Goal: Task Accomplishment & Management: Use online tool/utility

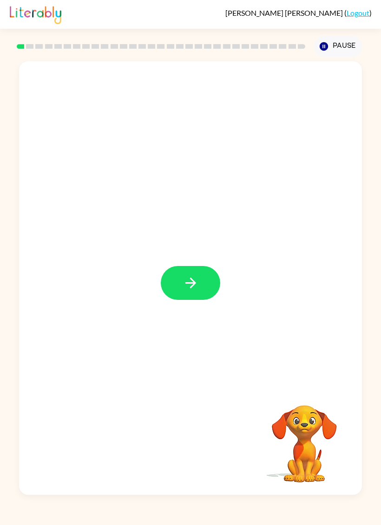
click at [175, 277] on button "button" at bounding box center [190, 283] width 59 height 34
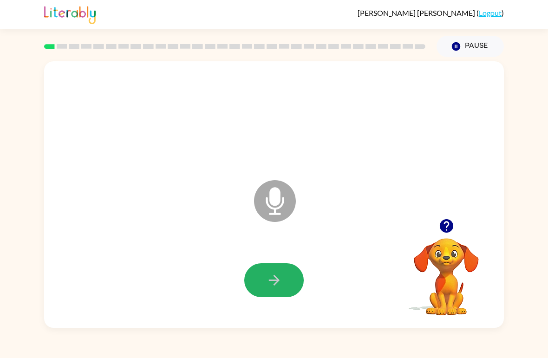
click at [285, 283] on button "button" at bounding box center [273, 280] width 59 height 34
click at [271, 197] on icon "Microphone The Microphone is here when it is your turn to talk" at bounding box center [321, 213] width 139 height 70
click at [269, 276] on icon "button" at bounding box center [274, 280] width 16 height 16
click at [286, 197] on icon at bounding box center [275, 201] width 42 height 42
click at [278, 205] on icon "Microphone The Microphone is here when it is your turn to talk" at bounding box center [321, 213] width 139 height 70
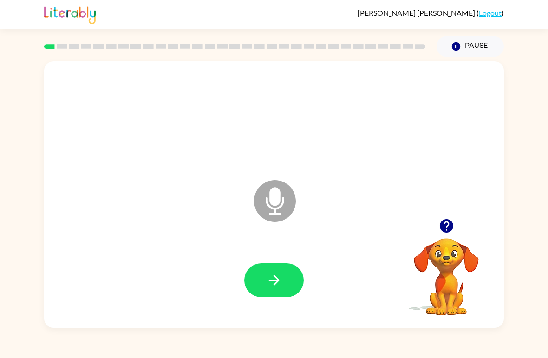
click at [278, 277] on icon "button" at bounding box center [274, 280] width 16 height 16
click at [380, 222] on icon "button" at bounding box center [446, 226] width 16 height 16
click at [277, 282] on icon "button" at bounding box center [273, 280] width 11 height 11
click at [293, 284] on button "button" at bounding box center [273, 280] width 59 height 34
click at [284, 272] on button "button" at bounding box center [273, 280] width 59 height 34
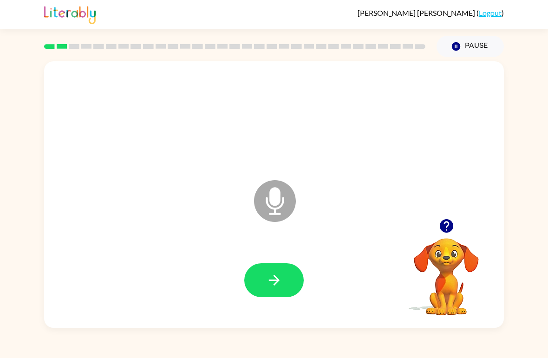
click at [293, 282] on button "button" at bounding box center [273, 280] width 59 height 34
click at [268, 280] on icon "button" at bounding box center [274, 280] width 16 height 16
click at [274, 289] on button "button" at bounding box center [273, 280] width 59 height 34
click at [271, 280] on icon "button" at bounding box center [274, 280] width 16 height 16
click at [284, 282] on button "button" at bounding box center [273, 280] width 59 height 34
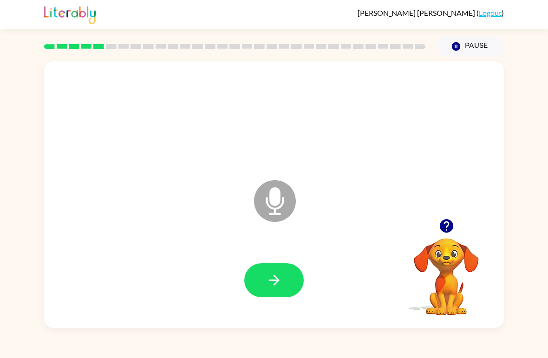
click at [282, 281] on icon "button" at bounding box center [274, 280] width 16 height 16
click at [273, 286] on icon "button" at bounding box center [274, 280] width 16 height 16
click at [282, 283] on icon "button" at bounding box center [274, 280] width 16 height 16
click at [280, 283] on icon "button" at bounding box center [274, 280] width 16 height 16
click at [289, 284] on button "button" at bounding box center [273, 280] width 59 height 34
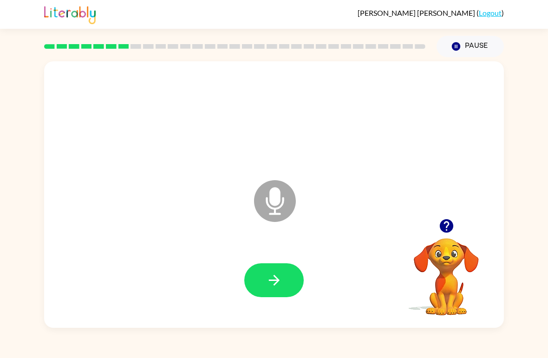
click at [275, 277] on icon "button" at bounding box center [273, 280] width 11 height 11
click at [266, 281] on icon "button" at bounding box center [274, 280] width 16 height 16
click at [269, 283] on icon "button" at bounding box center [274, 280] width 16 height 16
click at [267, 286] on icon "button" at bounding box center [274, 280] width 16 height 16
click at [273, 276] on icon "button" at bounding box center [274, 280] width 16 height 16
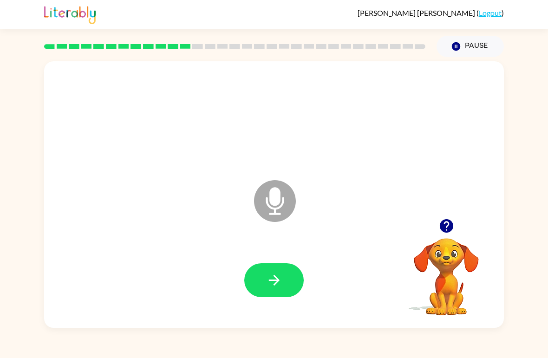
click at [380, 219] on icon "button" at bounding box center [446, 226] width 16 height 16
click at [269, 285] on icon "button" at bounding box center [274, 280] width 16 height 16
click at [287, 279] on button "button" at bounding box center [273, 280] width 59 height 34
click at [268, 281] on icon "button" at bounding box center [274, 280] width 16 height 16
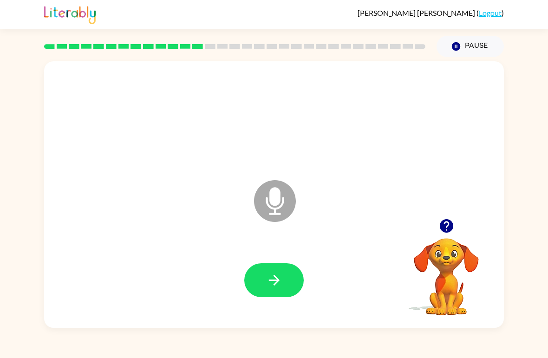
click at [288, 281] on button "button" at bounding box center [273, 280] width 59 height 34
click at [278, 277] on icon "button" at bounding box center [274, 280] width 16 height 16
click at [277, 281] on icon "button" at bounding box center [273, 280] width 11 height 11
click at [281, 275] on icon "button" at bounding box center [274, 280] width 16 height 16
click at [283, 285] on button "button" at bounding box center [273, 280] width 59 height 34
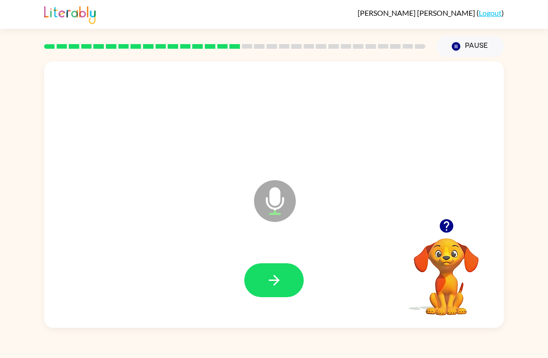
click at [283, 276] on button "button" at bounding box center [273, 280] width 59 height 34
click at [269, 279] on icon "button" at bounding box center [274, 280] width 16 height 16
click at [269, 288] on icon "button" at bounding box center [274, 280] width 16 height 16
click at [271, 277] on icon "button" at bounding box center [274, 280] width 16 height 16
click at [250, 294] on button "button" at bounding box center [273, 280] width 59 height 34
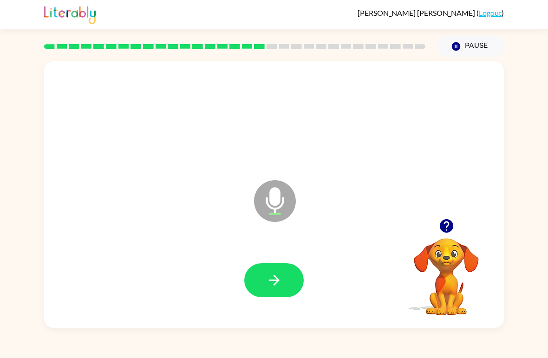
click at [277, 284] on icon "button" at bounding box center [274, 280] width 16 height 16
click at [266, 283] on icon "button" at bounding box center [274, 280] width 16 height 16
click at [266, 277] on icon "button" at bounding box center [274, 280] width 16 height 16
click at [259, 278] on button "button" at bounding box center [273, 280] width 59 height 34
click at [278, 268] on button "button" at bounding box center [273, 280] width 59 height 34
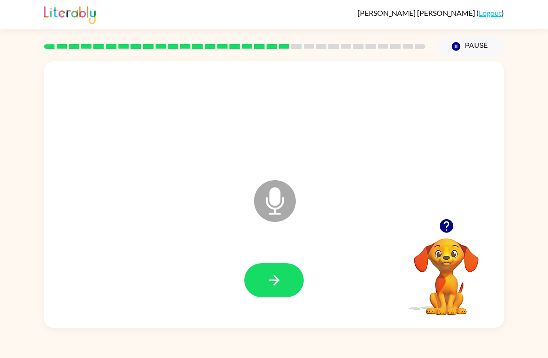
click at [277, 281] on icon "button" at bounding box center [273, 280] width 11 height 11
click at [263, 276] on button "button" at bounding box center [273, 280] width 59 height 34
click at [294, 294] on button "button" at bounding box center [273, 280] width 59 height 34
click at [278, 281] on icon "button" at bounding box center [273, 280] width 11 height 11
click at [280, 277] on icon "button" at bounding box center [274, 280] width 16 height 16
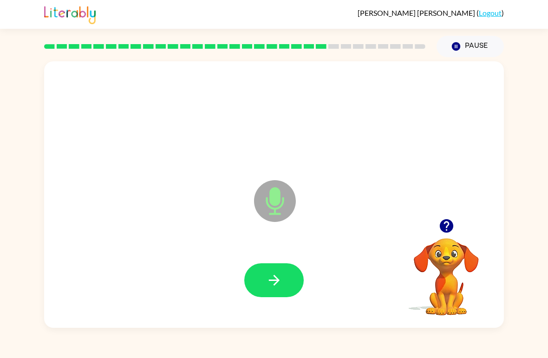
click at [282, 285] on icon "button" at bounding box center [274, 280] width 16 height 16
click at [380, 219] on icon "button" at bounding box center [446, 226] width 16 height 16
click at [299, 284] on button "button" at bounding box center [273, 280] width 59 height 34
click at [263, 288] on button "button" at bounding box center [273, 280] width 59 height 34
click at [281, 278] on icon "button" at bounding box center [274, 280] width 16 height 16
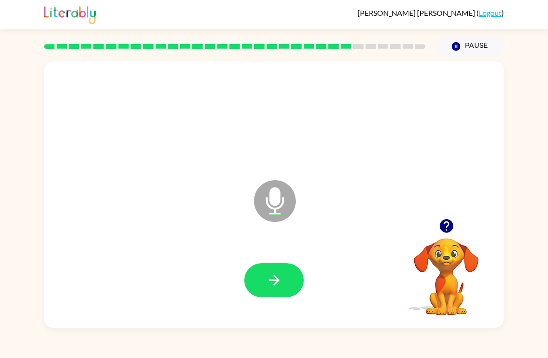
click at [269, 284] on icon "button" at bounding box center [274, 280] width 16 height 16
click at [276, 282] on icon "button" at bounding box center [273, 280] width 11 height 11
click at [259, 291] on button "button" at bounding box center [273, 280] width 59 height 34
click at [271, 276] on icon "button" at bounding box center [274, 280] width 16 height 16
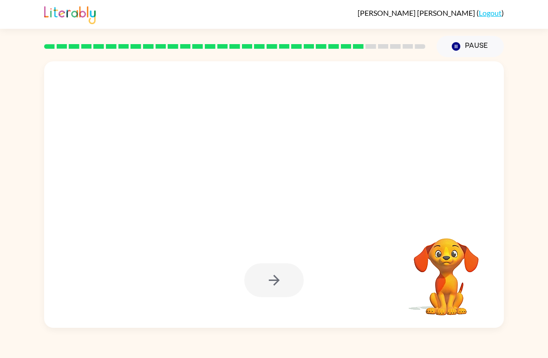
click at [284, 281] on div at bounding box center [273, 280] width 59 height 34
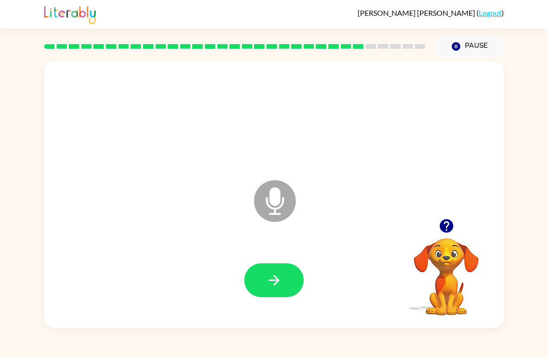
click at [380, 220] on icon "button" at bounding box center [445, 225] width 13 height 13
click at [292, 277] on button "button" at bounding box center [273, 280] width 59 height 34
click at [290, 283] on button "button" at bounding box center [273, 280] width 59 height 34
click at [257, 288] on button "button" at bounding box center [273, 280] width 59 height 34
click at [289, 277] on button "button" at bounding box center [273, 280] width 59 height 34
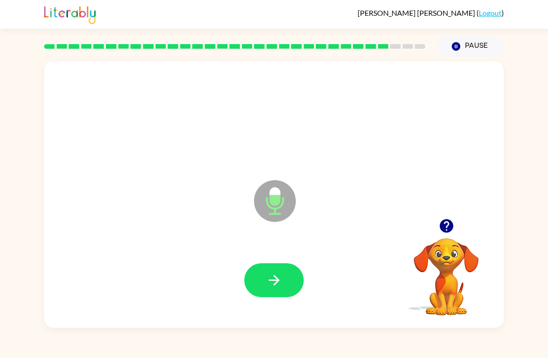
click at [290, 266] on button "button" at bounding box center [273, 280] width 59 height 34
click at [298, 278] on button "button" at bounding box center [273, 280] width 59 height 34
click at [273, 285] on icon "button" at bounding box center [273, 280] width 11 height 11
click at [270, 283] on icon "button" at bounding box center [274, 280] width 16 height 16
click at [276, 313] on div at bounding box center [273, 280] width 441 height 77
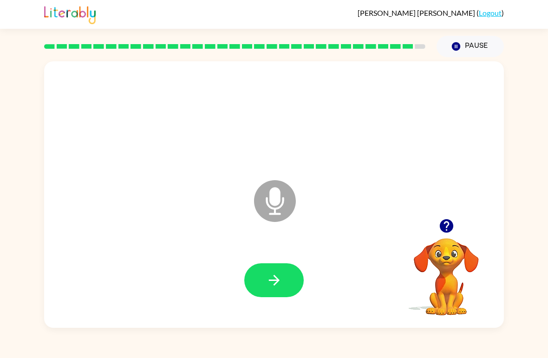
click at [292, 276] on button "button" at bounding box center [273, 280] width 59 height 34
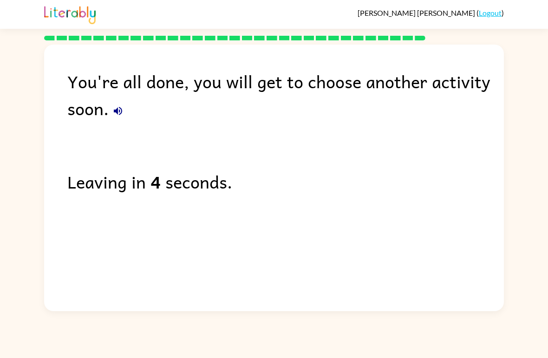
click at [120, 100] on div "You're all done, you will get to choose another activity soon." at bounding box center [285, 95] width 436 height 54
click at [124, 109] on button "button" at bounding box center [118, 111] width 19 height 19
